Goal: Transaction & Acquisition: Purchase product/service

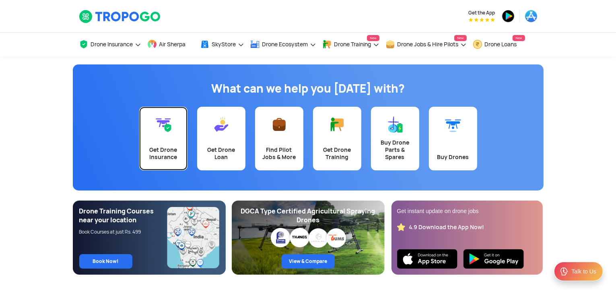
click at [162, 142] on link "Get Drone Insurance" at bounding box center [163, 139] width 48 height 64
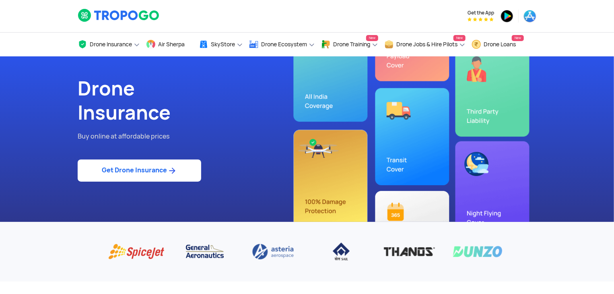
click at [146, 170] on link "Get Drone Insurance" at bounding box center [140, 170] width 124 height 22
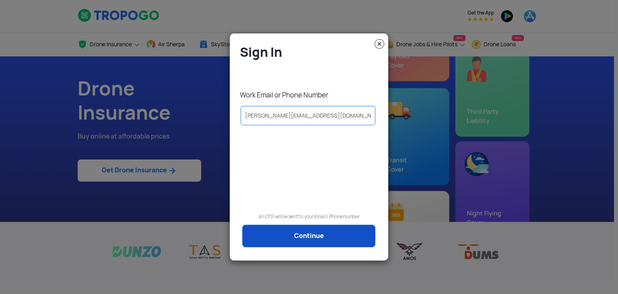
type input "BHARGAVA@DROGODRONES.COM"
click at [311, 243] on link "Continue" at bounding box center [308, 236] width 133 height 23
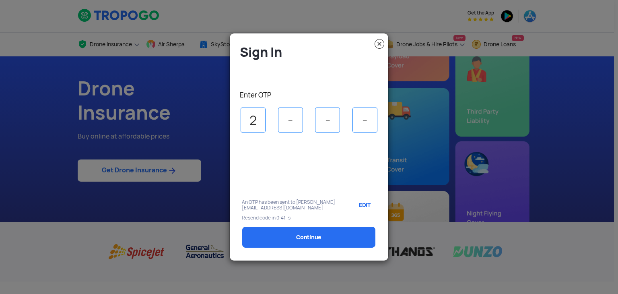
type input "2"
type input "5"
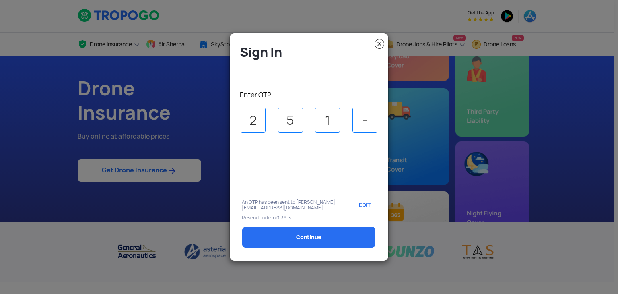
type input "1"
type input "2"
select select "1000000"
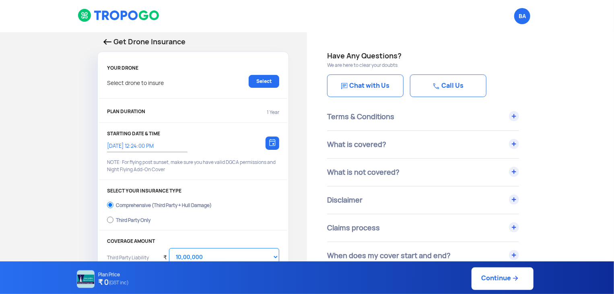
click at [123, 16] on img at bounding box center [119, 15] width 82 height 14
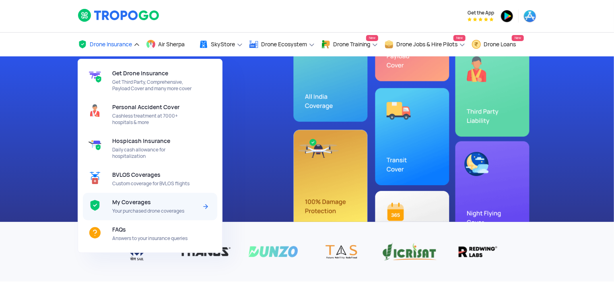
click at [132, 205] on span "My Coverages" at bounding box center [131, 202] width 39 height 6
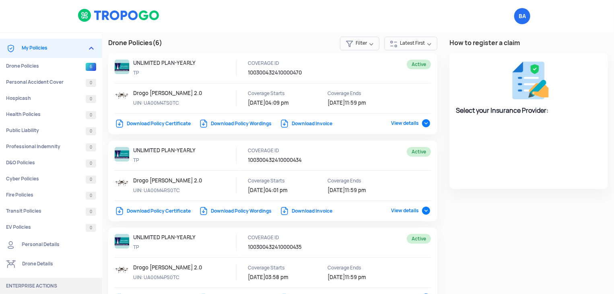
select select "National Insurance"
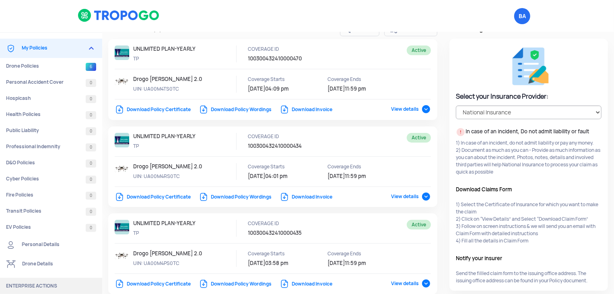
scroll to position [13, 0]
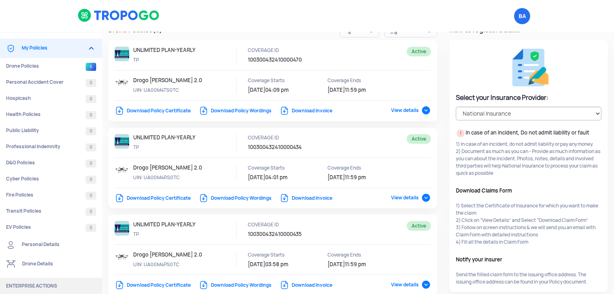
click at [151, 112] on link "Download Policy Certificate" at bounding box center [153, 110] width 76 height 6
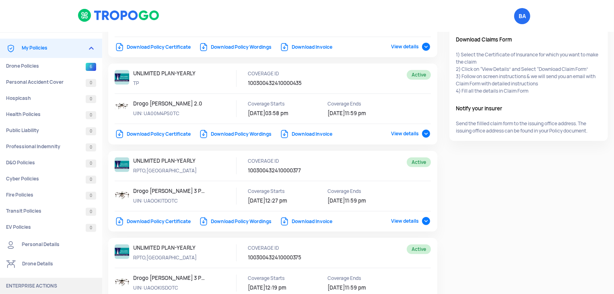
scroll to position [164, 0]
click at [158, 220] on link "Download Policy Certificate" at bounding box center [153, 221] width 76 height 6
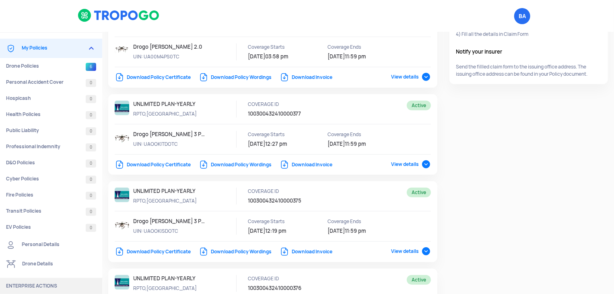
click at [167, 163] on link "Download Policy Certificate" at bounding box center [153, 164] width 76 height 6
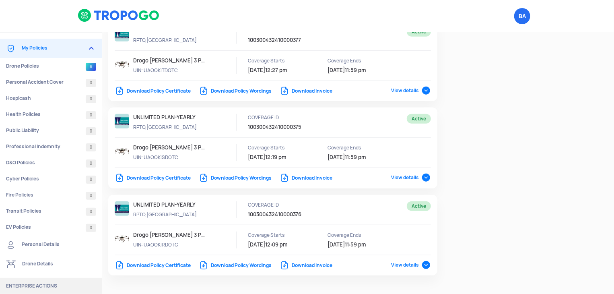
scroll to position [299, 0]
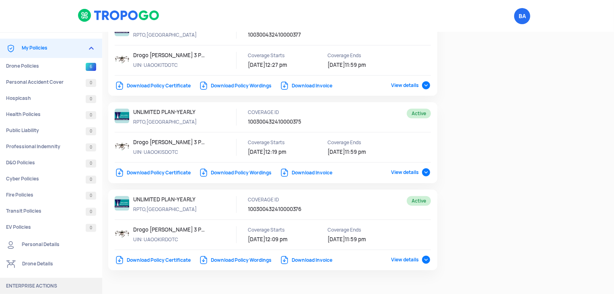
click at [164, 258] on link "Download Policy Certificate" at bounding box center [153, 260] width 76 height 6
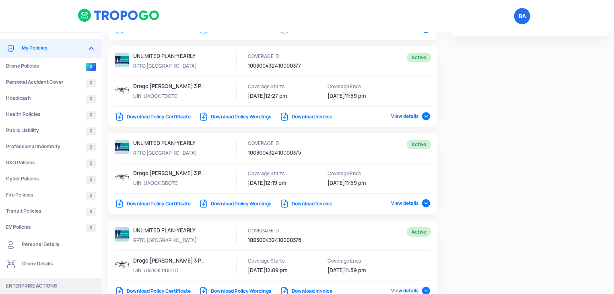
scroll to position [274, 0]
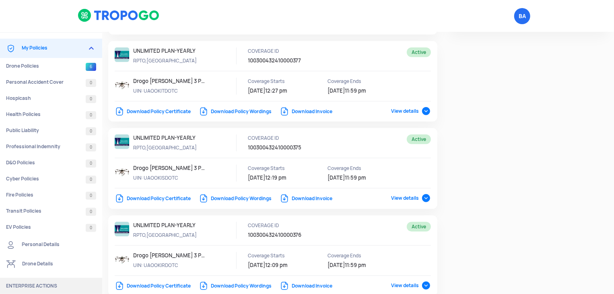
click at [159, 195] on link "Download Policy Certificate" at bounding box center [153, 198] width 76 height 6
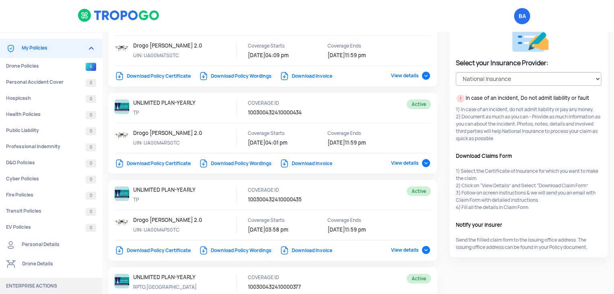
scroll to position [0, 0]
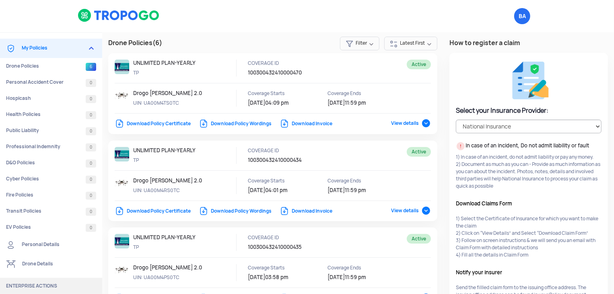
click at [165, 212] on link "Download Policy Certificate" at bounding box center [153, 211] width 76 height 6
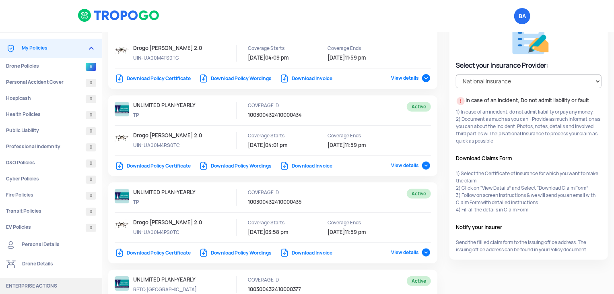
click at [161, 252] on link "Download Policy Certificate" at bounding box center [153, 253] width 76 height 6
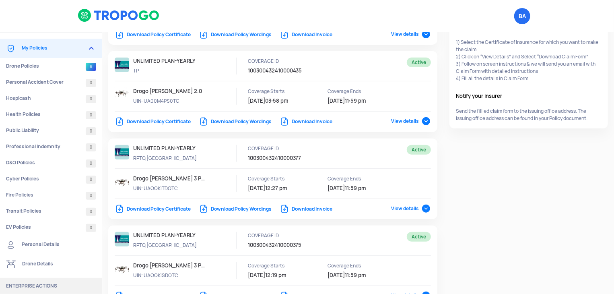
scroll to position [0, 0]
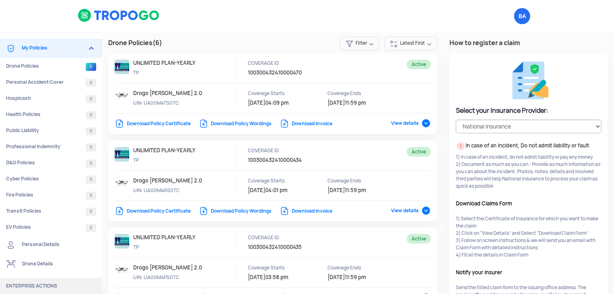
click at [135, 12] on img at bounding box center [119, 15] width 82 height 14
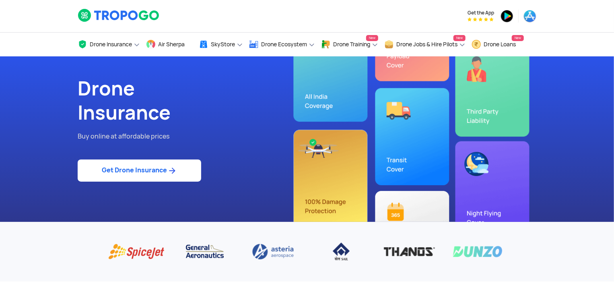
click at [156, 170] on link "Get Drone Insurance" at bounding box center [140, 170] width 124 height 22
select select "1000000"
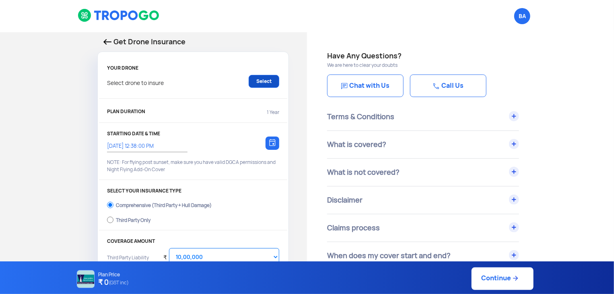
click at [264, 82] on link "Select" at bounding box center [264, 81] width 31 height 13
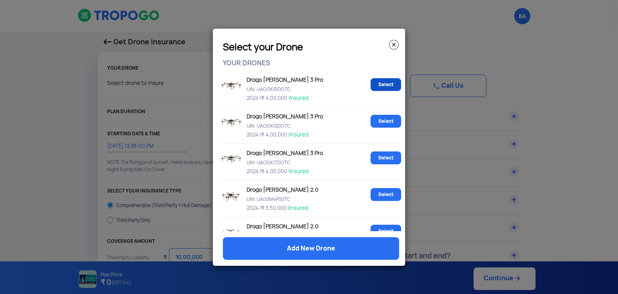
click at [383, 87] on link "Select" at bounding box center [386, 84] width 31 height 13
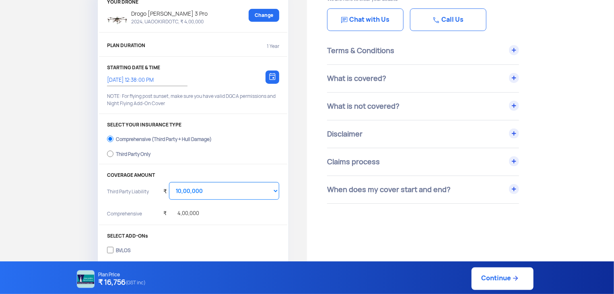
scroll to position [72, 0]
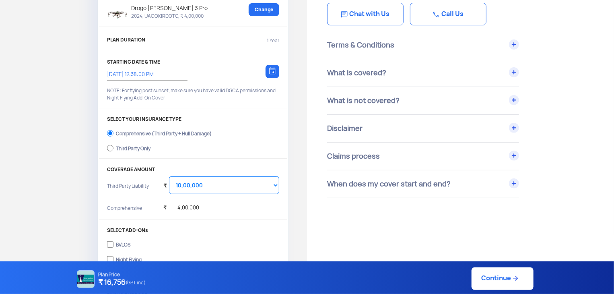
click at [114, 146] on label "Third Party Only" at bounding box center [193, 147] width 172 height 13
click at [113, 146] on input "Third Party Only" at bounding box center [110, 147] width 6 height 11
radio input "true"
select select "2000000"
click at [250, 182] on select "Select Amount 20,00,000 25,00,000 30,00,000 35,00,000 40,00,000" at bounding box center [224, 185] width 110 height 18
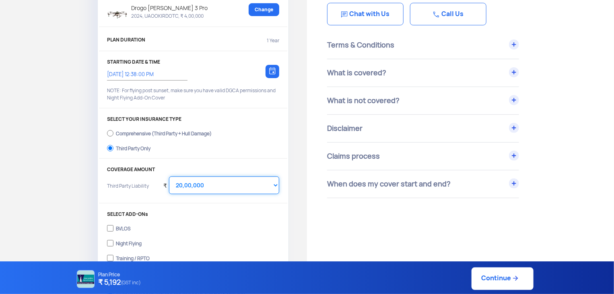
click at [169, 176] on select "Select Amount 20,00,000 25,00,000 30,00,000 35,00,000 40,00,000" at bounding box center [224, 185] width 110 height 18
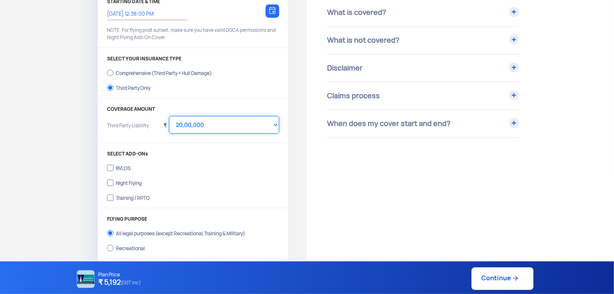
scroll to position [133, 0]
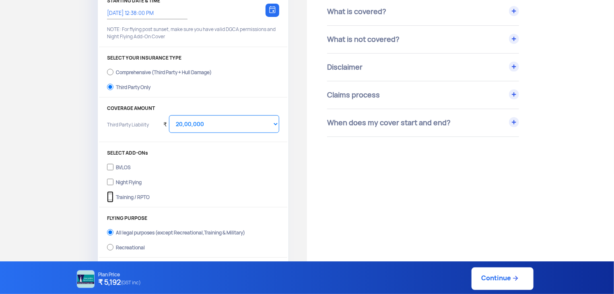
click at [111, 196] on input "Training / RPTO" at bounding box center [110, 196] width 6 height 11
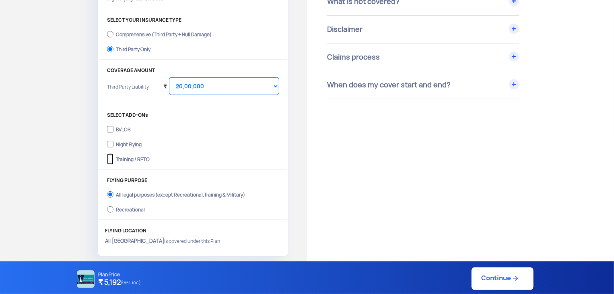
scroll to position [177, 0]
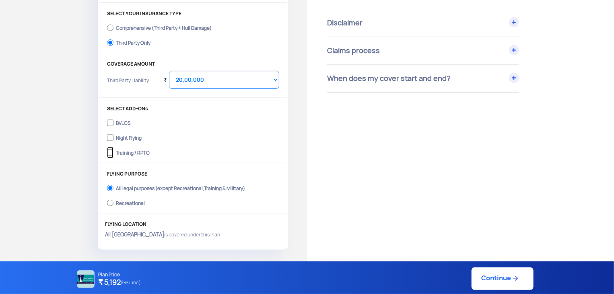
click at [110, 152] on input "Training / RPTO" at bounding box center [110, 152] width 6 height 11
checkbox input "true"
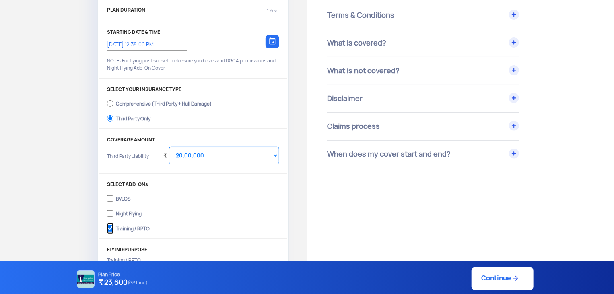
scroll to position [105, 0]
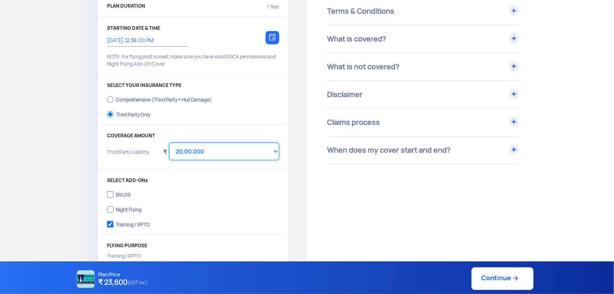
click at [241, 149] on select "Select Amount 10,00,000 15,00,000 20,00,000 25,00,000 30,00,000 35,00,000 40,00…" at bounding box center [224, 151] width 110 height 18
select select "1000000"
click at [169, 142] on select "Select Amount 10,00,000 15,00,000 20,00,000 25,00,000 30,00,000 35,00,000 40,00…" at bounding box center [224, 151] width 110 height 18
click at [270, 151] on select "Select Amount 10,00,000 15,00,000 20,00,000 25,00,000 30,00,000 35,00,000 40,00…" at bounding box center [224, 151] width 110 height 18
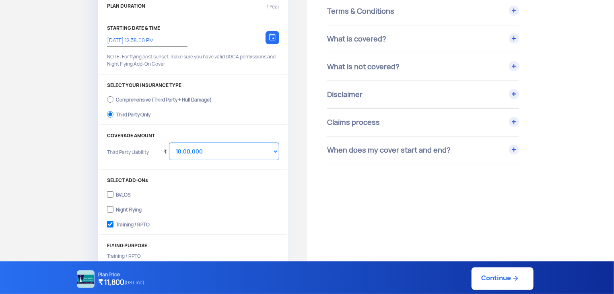
click at [266, 184] on div "SELECT ADD-ONs BVLOS Night Flying Training / RPTO" at bounding box center [193, 205] width 188 height 57
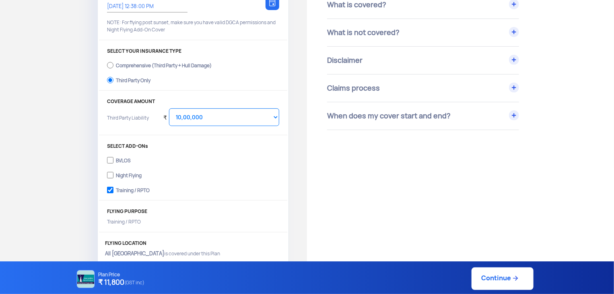
scroll to position [142, 0]
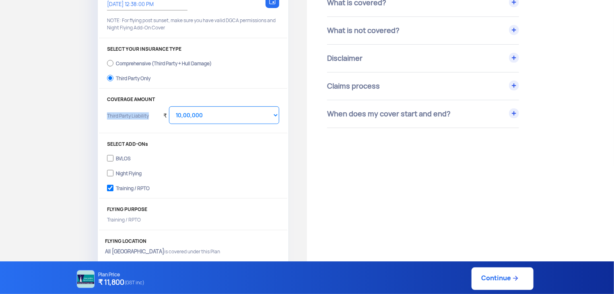
drag, startPoint x: 107, startPoint y: 115, endPoint x: 153, endPoint y: 116, distance: 45.9
click at [153, 116] on p "Third Party Liability" at bounding box center [132, 121] width 50 height 18
drag, startPoint x: 105, startPoint y: 97, endPoint x: 152, endPoint y: 110, distance: 48.9
click at [152, 110] on div "COVERAGE AMOUNT Third Party Liability ₹ Select Amount 10,00,000 15,00,000 20,00…" at bounding box center [193, 115] width 188 height 37
copy div "COVERAGE AMOUNT Third Party Liability"
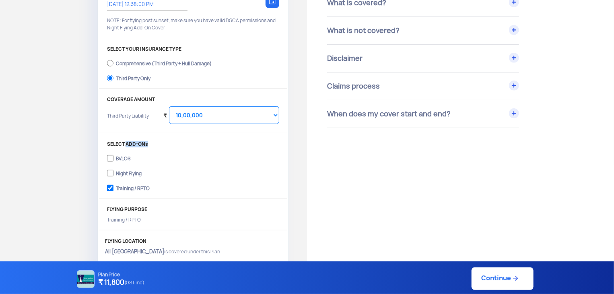
drag, startPoint x: 127, startPoint y: 143, endPoint x: 151, endPoint y: 143, distance: 24.1
click at [151, 143] on p "SELECT ADD-ONs" at bounding box center [193, 144] width 172 height 6
copy p "ADD-ONs"
drag, startPoint x: 152, startPoint y: 187, endPoint x: 115, endPoint y: 188, distance: 36.6
click at [115, 188] on label "Training / RPTO" at bounding box center [193, 187] width 172 height 13
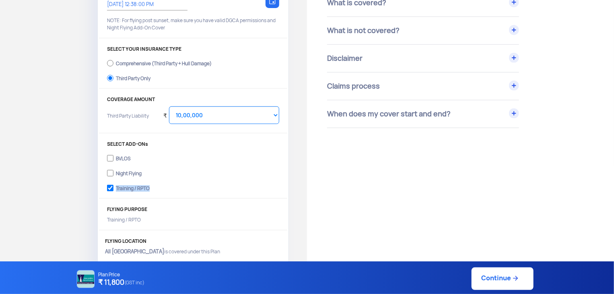
copy div "Training / RPTO"
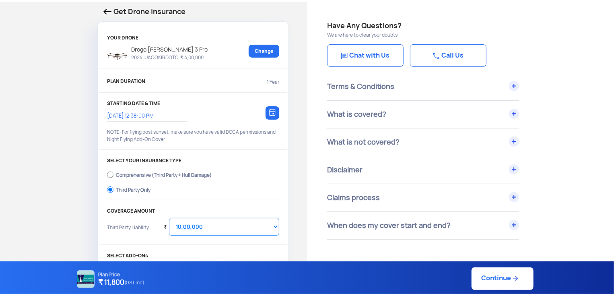
scroll to position [23, 0]
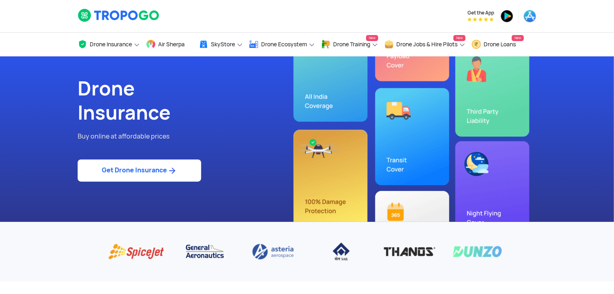
select select "1000000"
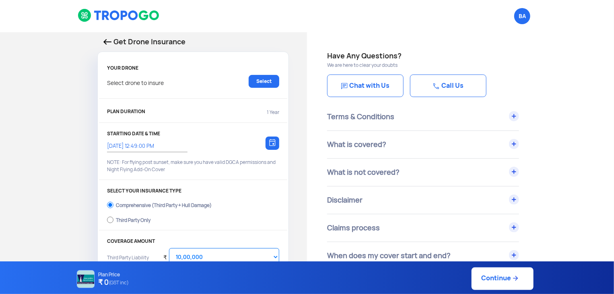
click at [108, 41] on img at bounding box center [107, 42] width 8 height 6
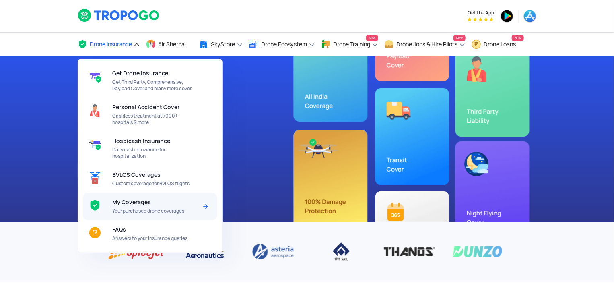
click at [145, 204] on span "My Coverages" at bounding box center [131, 202] width 39 height 6
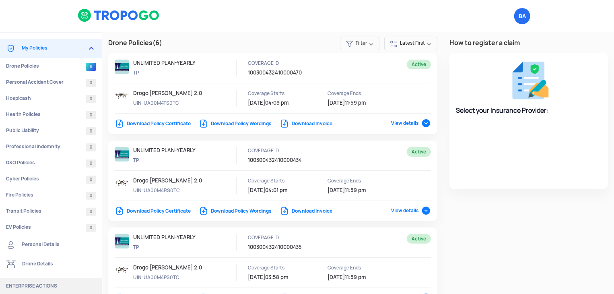
select select "National Insurance"
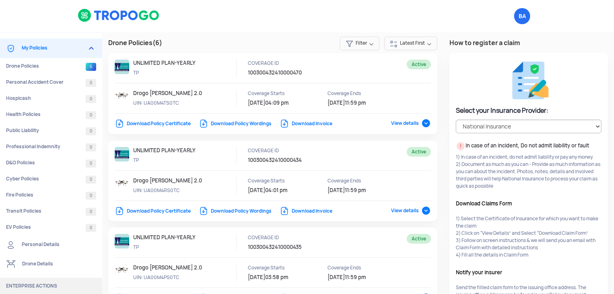
click at [241, 123] on link "Download Policy Wordings" at bounding box center [235, 123] width 73 height 6
click at [314, 123] on link "Download Invoice" at bounding box center [306, 123] width 53 height 6
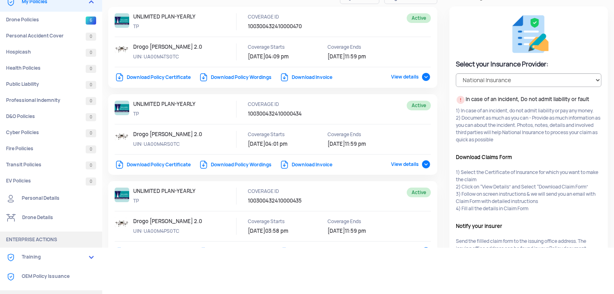
click at [409, 49] on div "Coverage Starts 24/12/2024 04:09 pm Coverage Ends 23/12/2025 11:59 pm" at bounding box center [336, 55] width 190 height 24
